Goal: Task Accomplishment & Management: Use online tool/utility

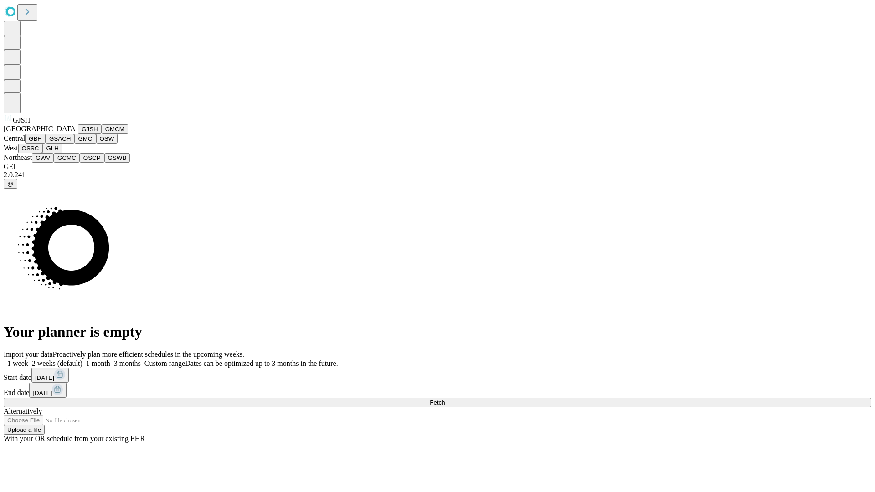
click at [78, 134] on button "GJSH" at bounding box center [90, 129] width 24 height 10
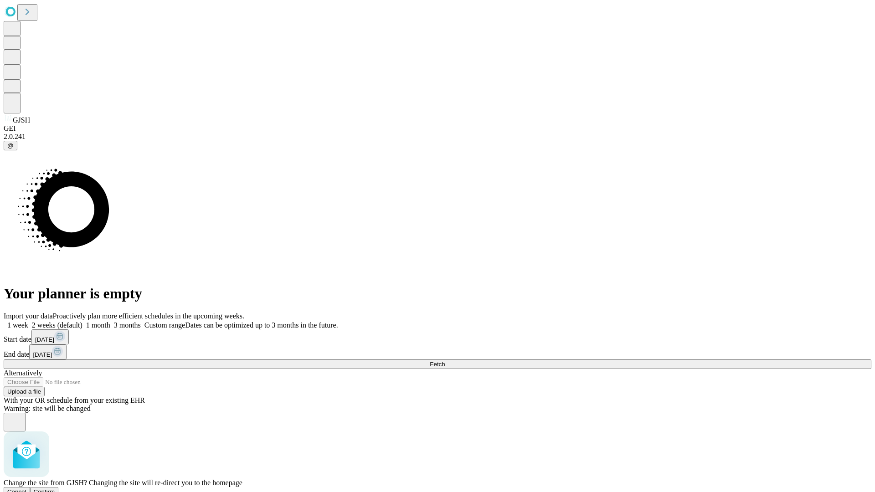
click at [55, 489] on span "Confirm" at bounding box center [44, 492] width 21 height 7
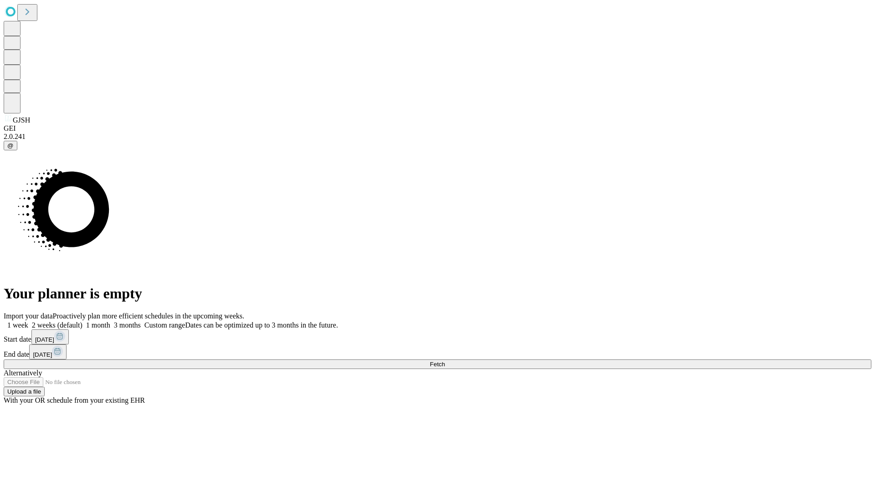
click at [110, 321] on label "1 month" at bounding box center [97, 325] width 28 height 8
click at [445, 361] on span "Fetch" at bounding box center [437, 364] width 15 height 7
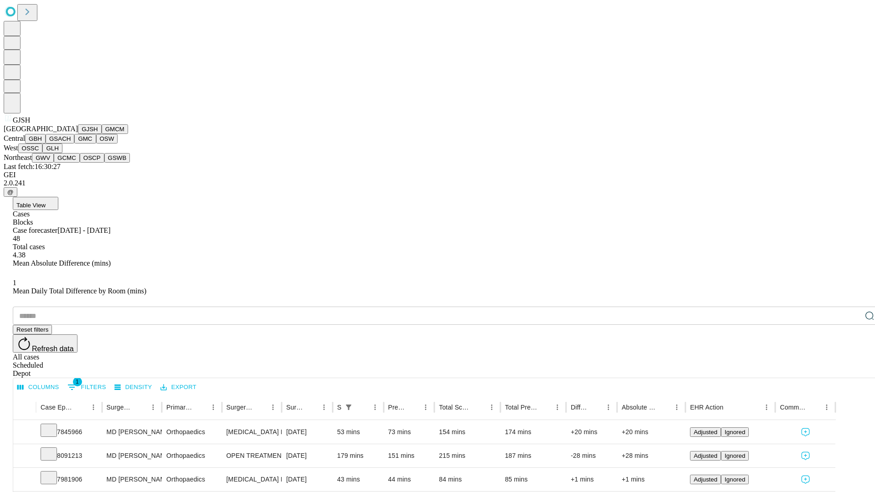
click at [102, 134] on button "GMCM" at bounding box center [115, 129] width 26 height 10
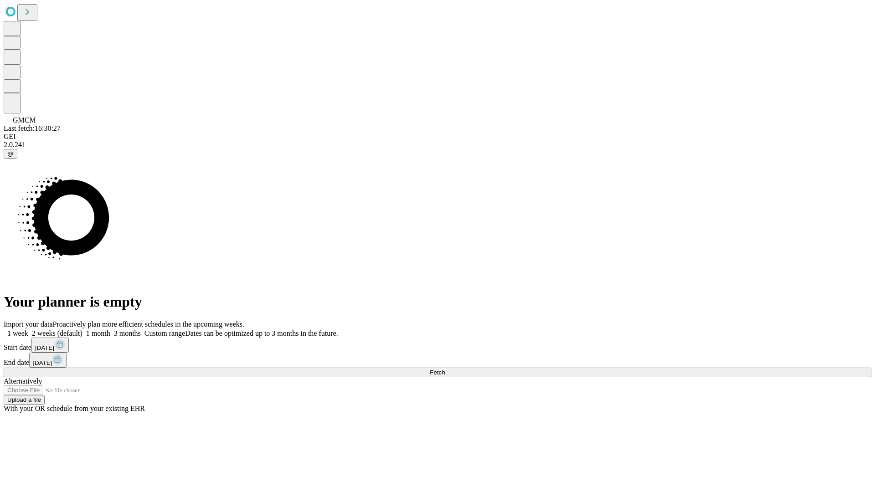
click at [110, 330] on label "1 month" at bounding box center [97, 334] width 28 height 8
click at [445, 369] on span "Fetch" at bounding box center [437, 372] width 15 height 7
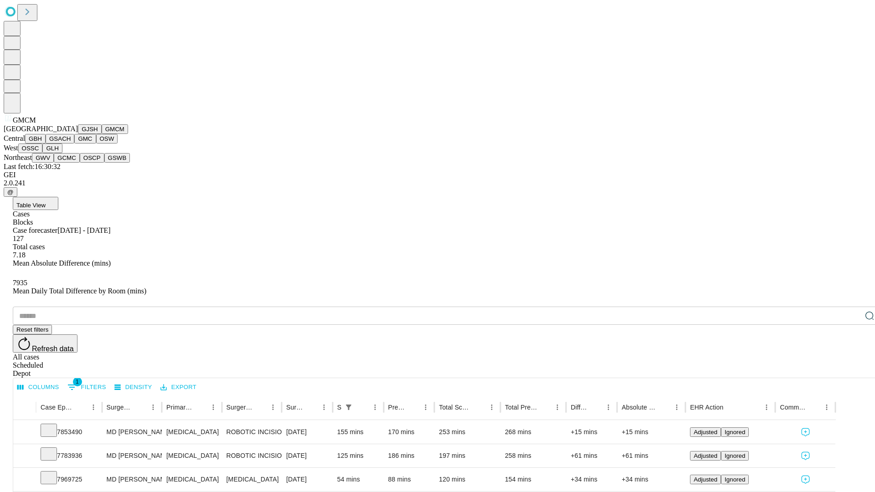
click at [46, 144] on button "GBH" at bounding box center [35, 139] width 21 height 10
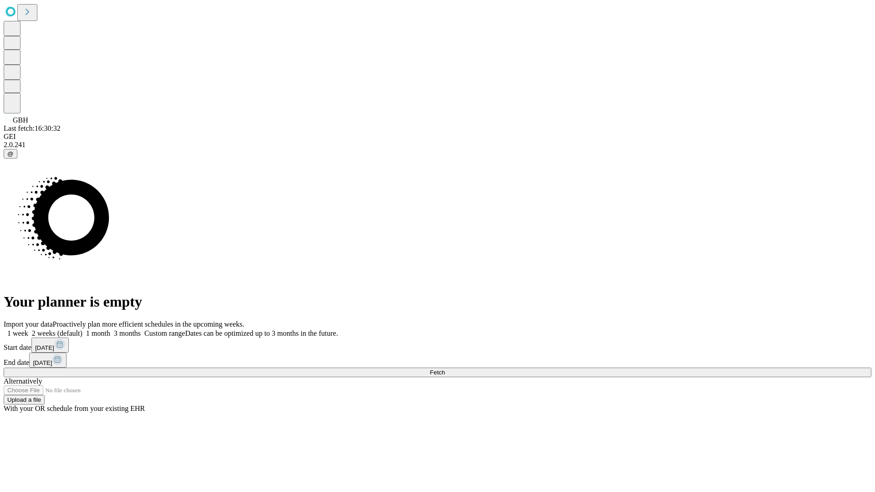
click at [110, 330] on label "1 month" at bounding box center [97, 334] width 28 height 8
click at [445, 369] on span "Fetch" at bounding box center [437, 372] width 15 height 7
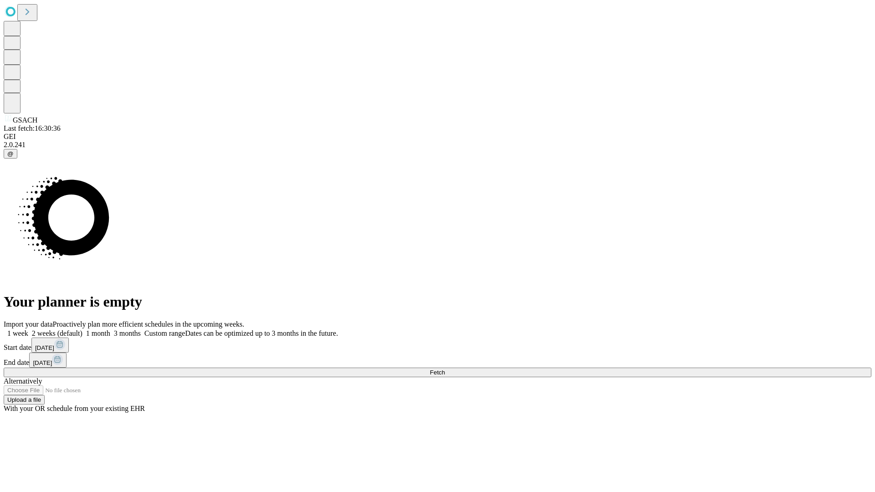
click at [110, 330] on label "1 month" at bounding box center [97, 334] width 28 height 8
click at [445, 369] on span "Fetch" at bounding box center [437, 372] width 15 height 7
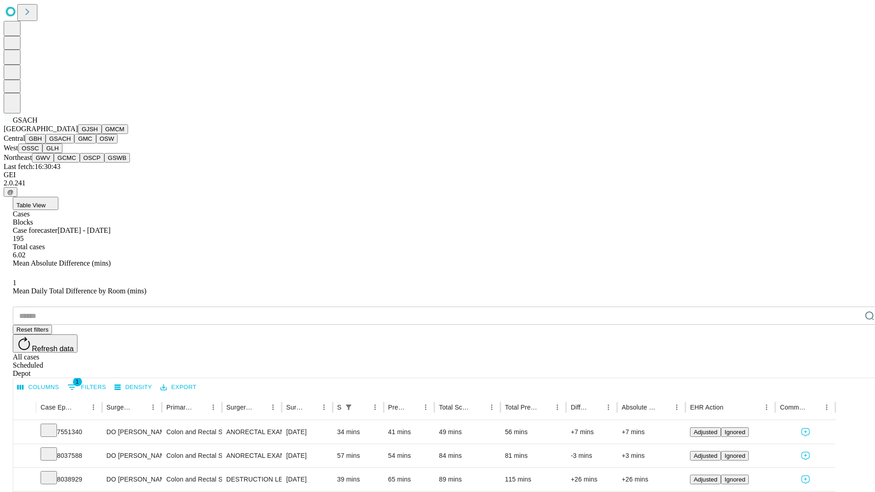
click at [74, 144] on button "GMC" at bounding box center [84, 139] width 21 height 10
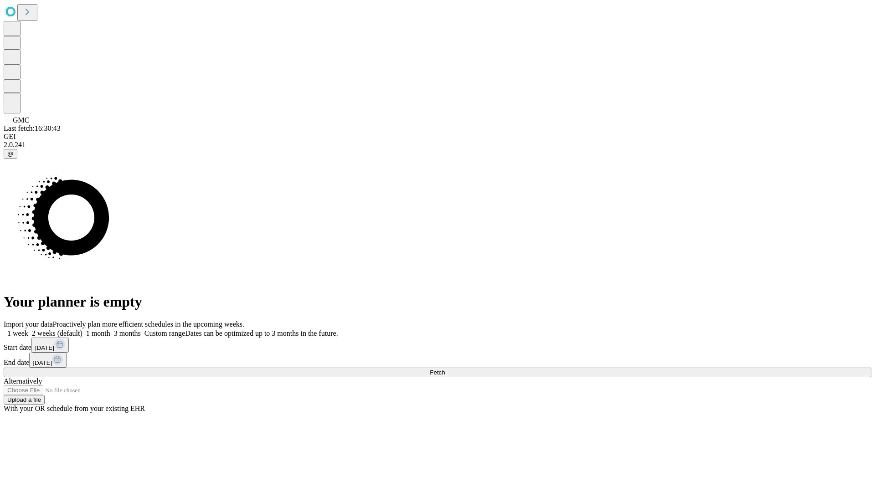
click at [110, 330] on label "1 month" at bounding box center [97, 334] width 28 height 8
click at [445, 369] on span "Fetch" at bounding box center [437, 372] width 15 height 7
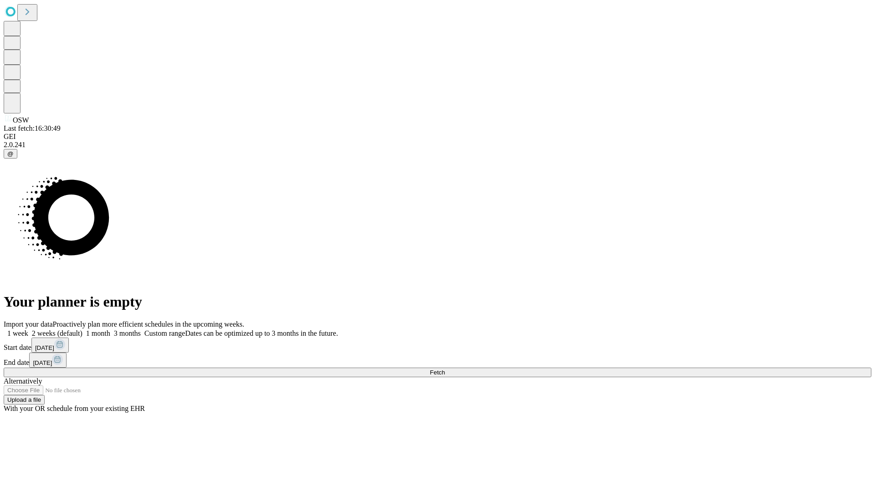
click at [110, 330] on label "1 month" at bounding box center [97, 334] width 28 height 8
click at [445, 369] on span "Fetch" at bounding box center [437, 372] width 15 height 7
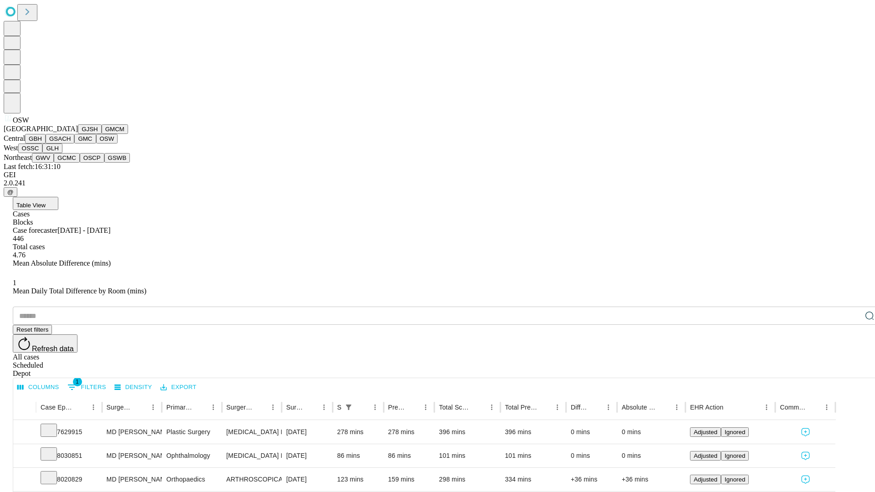
click at [43, 153] on button "OSSC" at bounding box center [30, 149] width 25 height 10
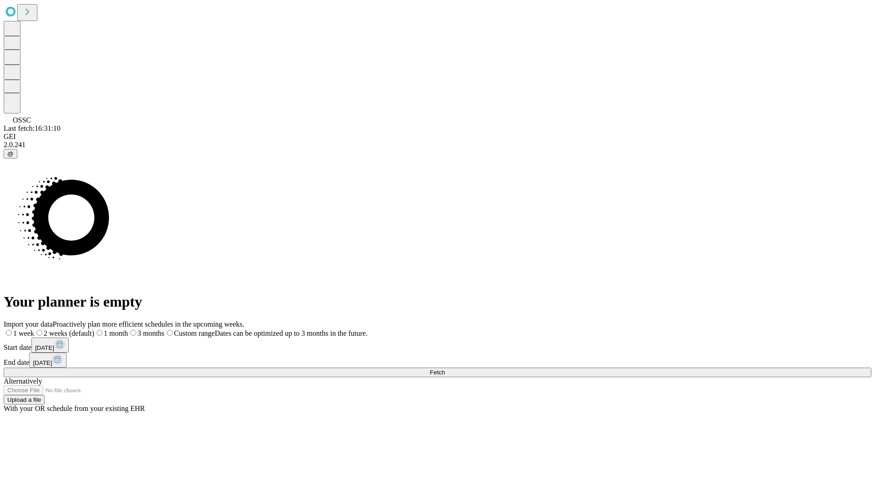
click at [128, 330] on label "1 month" at bounding box center [111, 334] width 34 height 8
click at [445, 369] on span "Fetch" at bounding box center [437, 372] width 15 height 7
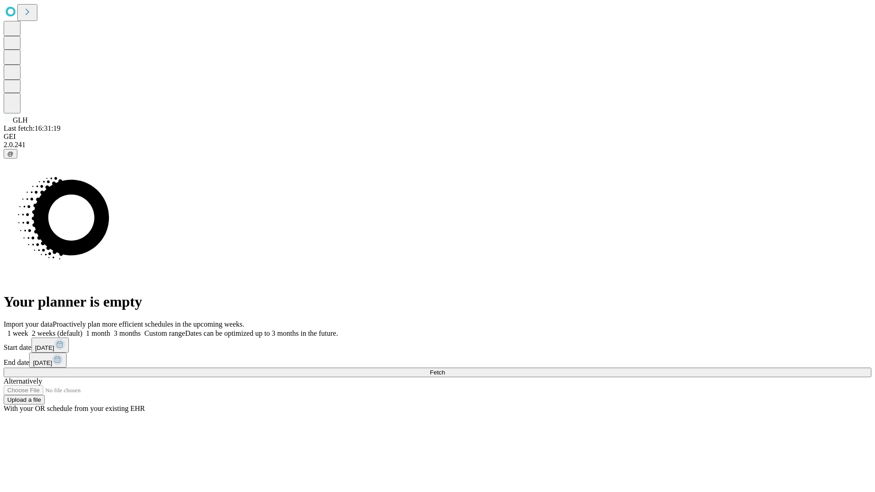
click at [110, 330] on label "1 month" at bounding box center [97, 334] width 28 height 8
click at [445, 369] on span "Fetch" at bounding box center [437, 372] width 15 height 7
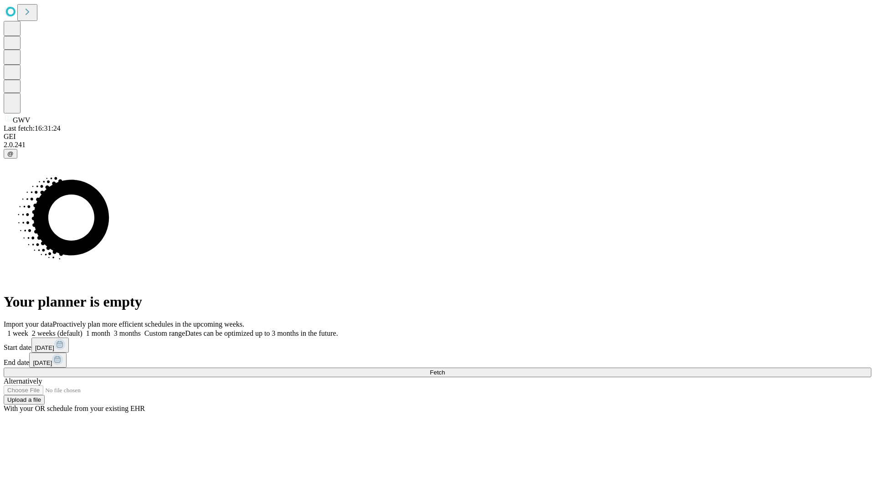
click at [110, 330] on label "1 month" at bounding box center [97, 334] width 28 height 8
click at [445, 369] on span "Fetch" at bounding box center [437, 372] width 15 height 7
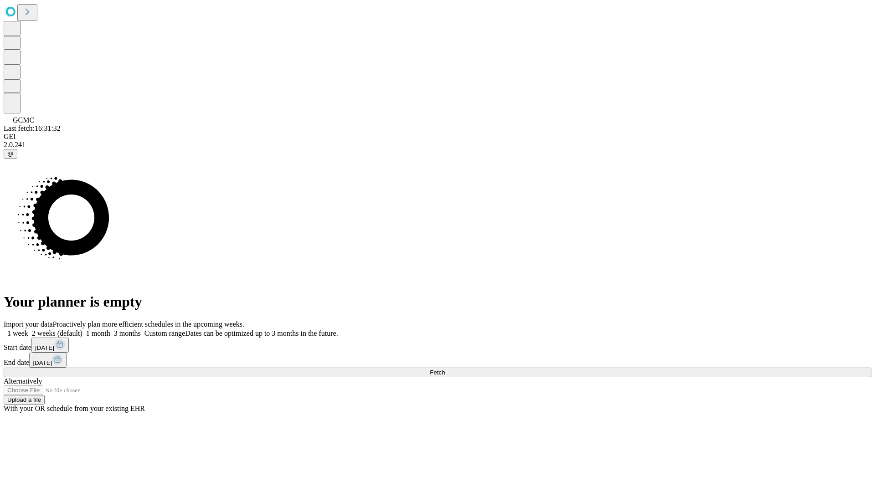
click at [110, 330] on label "1 month" at bounding box center [97, 334] width 28 height 8
click at [445, 369] on span "Fetch" at bounding box center [437, 372] width 15 height 7
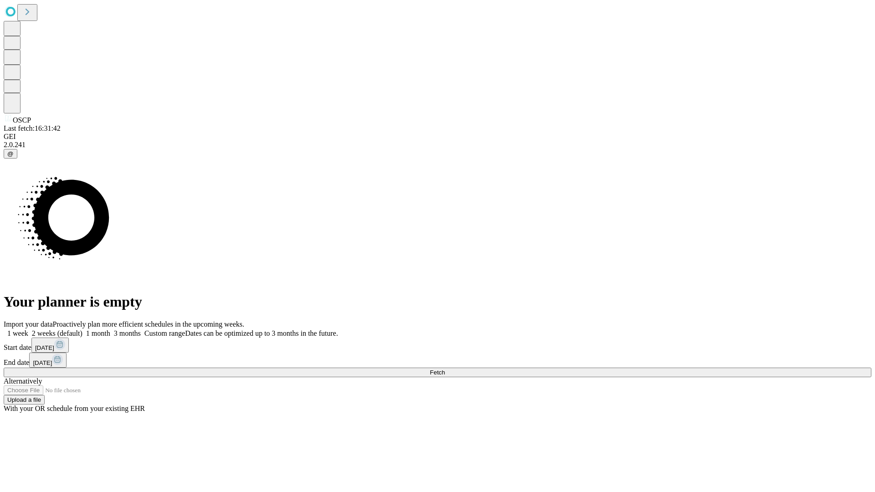
click at [110, 330] on label "1 month" at bounding box center [97, 334] width 28 height 8
click at [445, 369] on span "Fetch" at bounding box center [437, 372] width 15 height 7
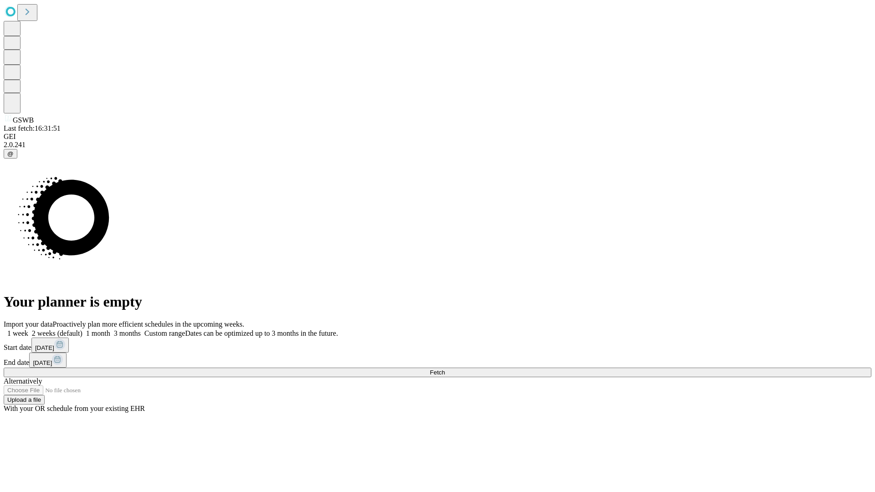
click at [110, 330] on label "1 month" at bounding box center [97, 334] width 28 height 8
click at [445, 369] on span "Fetch" at bounding box center [437, 372] width 15 height 7
